Goal: Navigation & Orientation: Find specific page/section

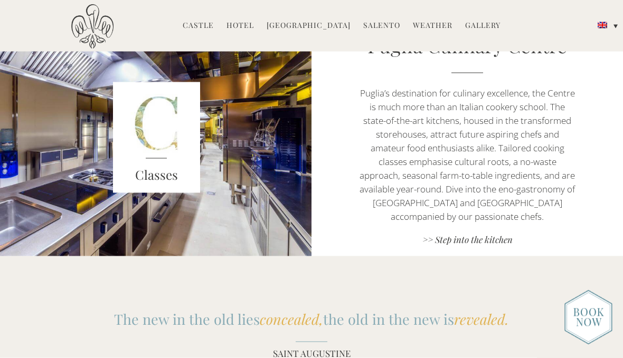
scroll to position [934, 0]
click at [242, 22] on link "Hotel" at bounding box center [239, 26] width 27 height 12
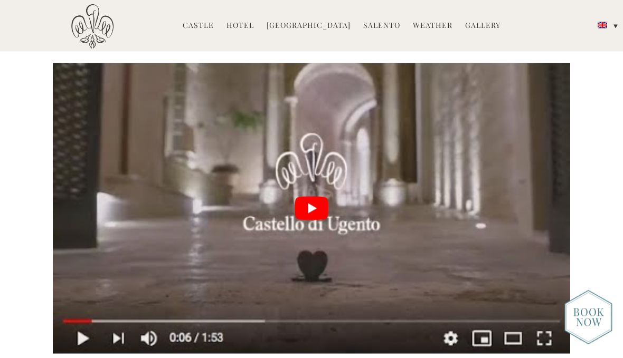
scroll to position [2379, 0]
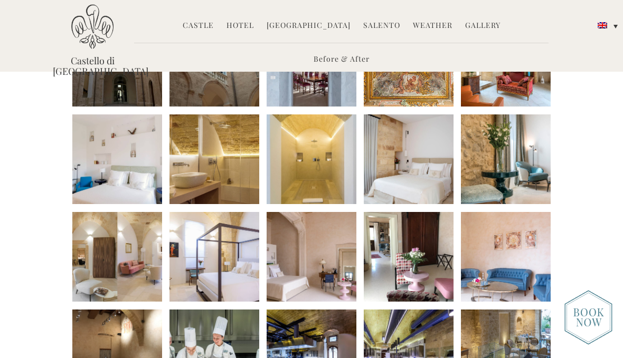
scroll to position [297, 0]
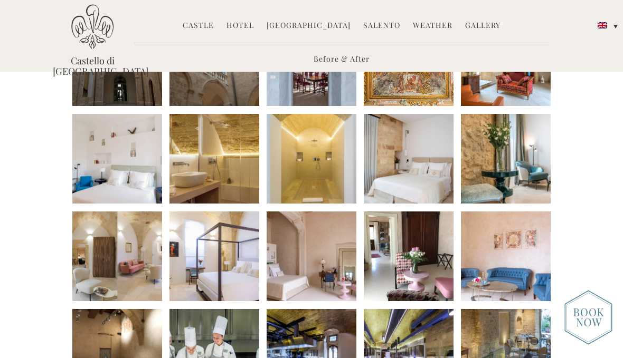
click at [195, 30] on link "Castle" at bounding box center [198, 26] width 31 height 12
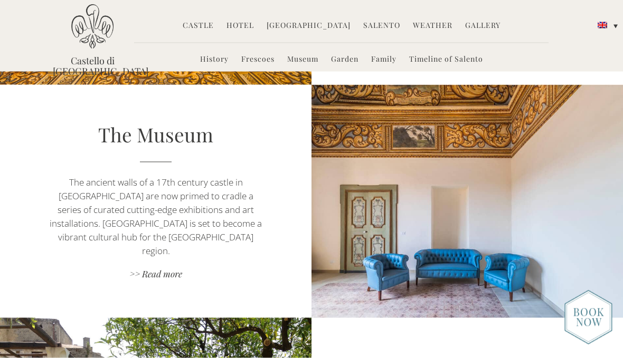
scroll to position [1099, 0]
click at [253, 25] on link "Hotel" at bounding box center [239, 26] width 27 height 12
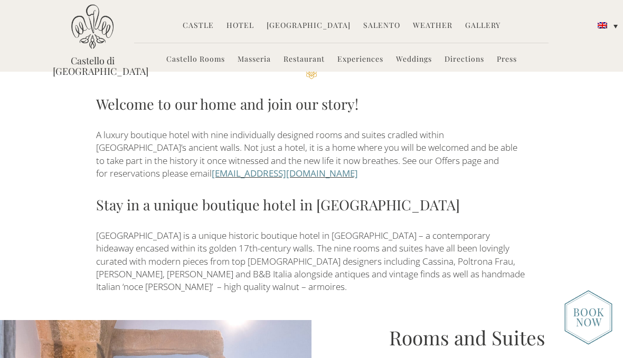
scroll to position [365, 0]
